Goal: Obtain resource: Download file/media

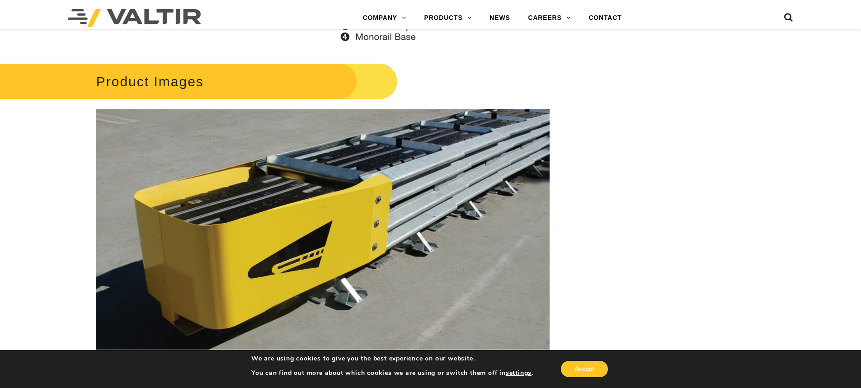
scroll to position [1401, 0]
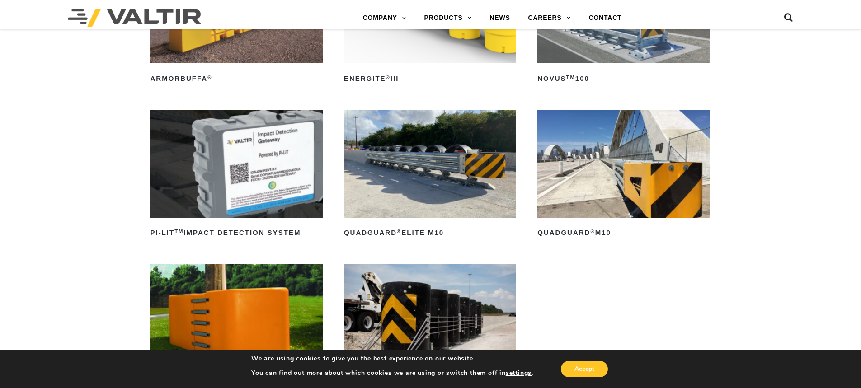
scroll to position [187, 0]
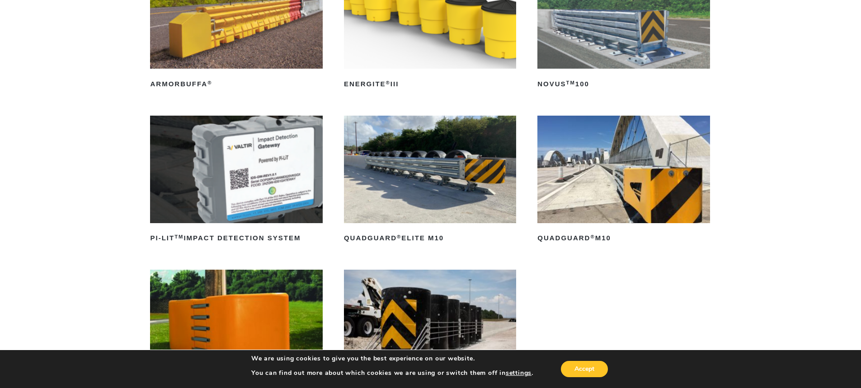
click at [630, 182] on img at bounding box center [623, 170] width 172 height 108
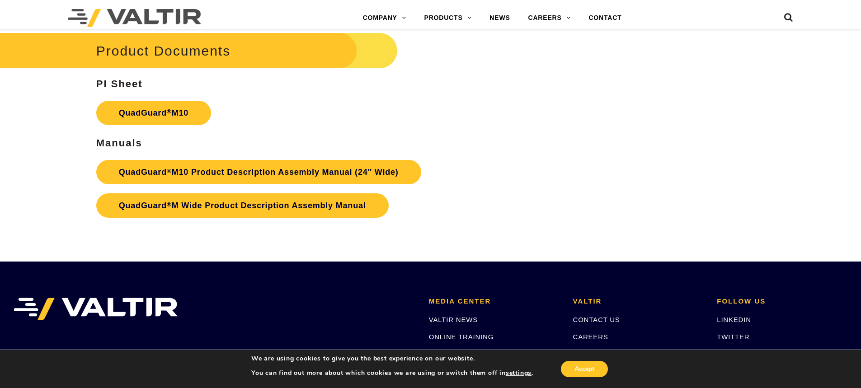
scroll to position [3390, 0]
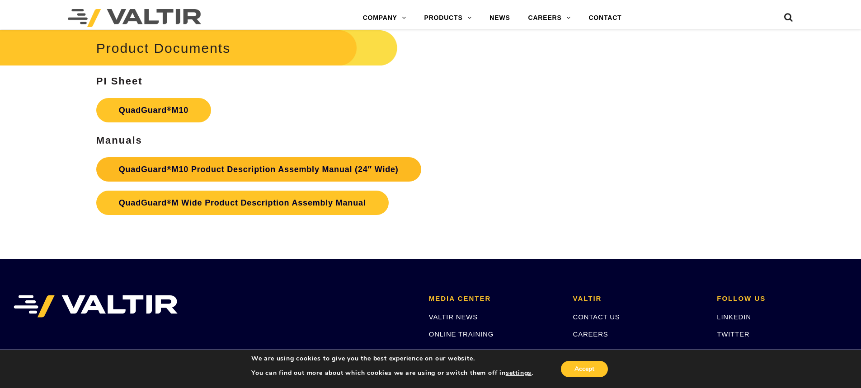
click at [184, 164] on link "QuadGuard ® M10 Product Description Assembly Manual (24″ Wide)" at bounding box center [258, 169] width 325 height 24
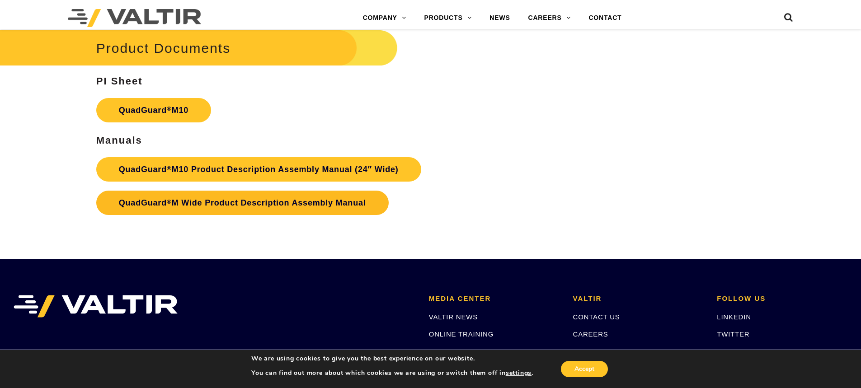
click at [212, 204] on link "QuadGuard ® M Wide Product Description Assembly Manual" at bounding box center [242, 203] width 292 height 24
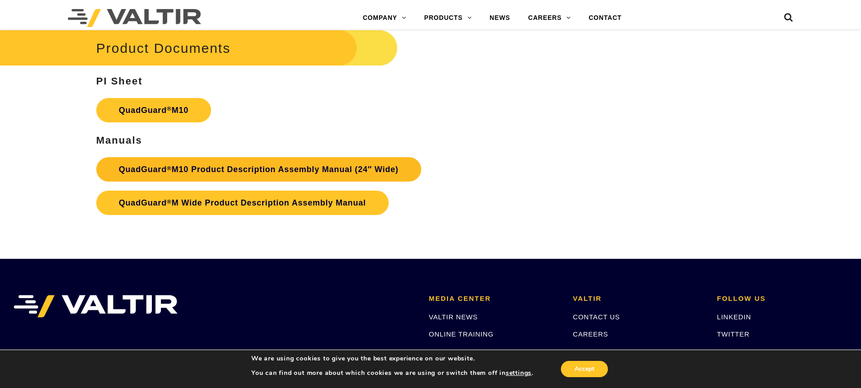
click at [264, 164] on link "QuadGuard ® M10 Product Description Assembly Manual (24″ Wide)" at bounding box center [258, 169] width 325 height 24
